Goal: Find specific page/section: Find specific page/section

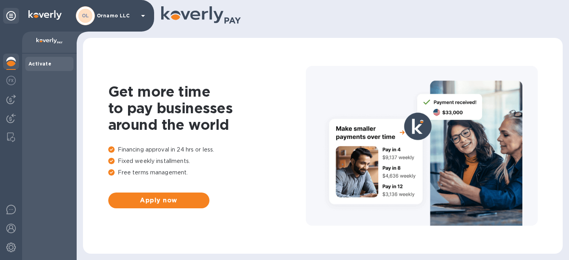
click at [125, 13] on p "Ornamo LLC" at bounding box center [117, 16] width 40 height 6
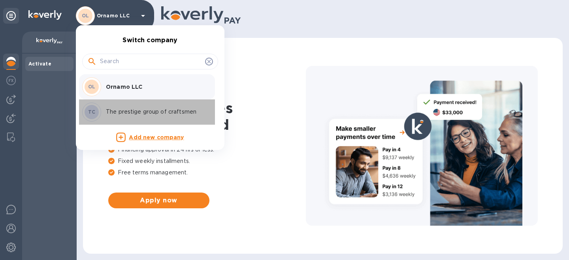
click at [106, 107] on div "TC The prestige group of craftsmen" at bounding box center [143, 112] width 123 height 19
